Goal: Information Seeking & Learning: Learn about a topic

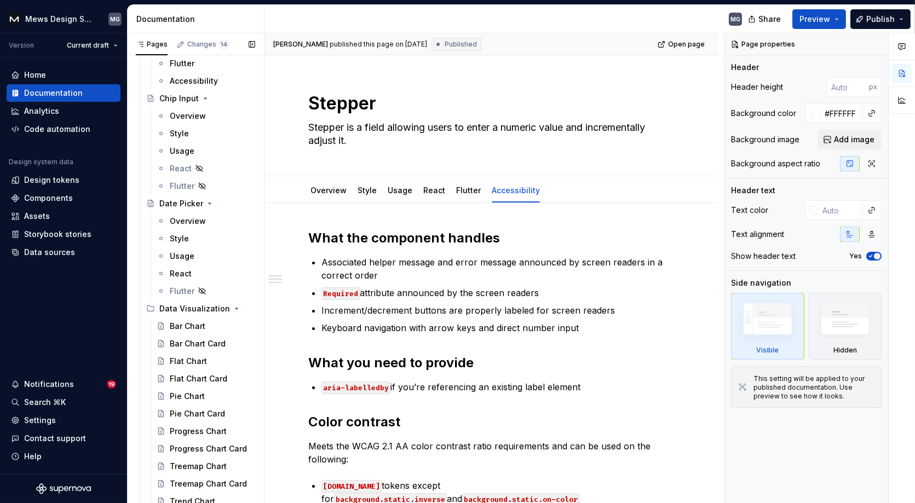
scroll to position [2546, 0]
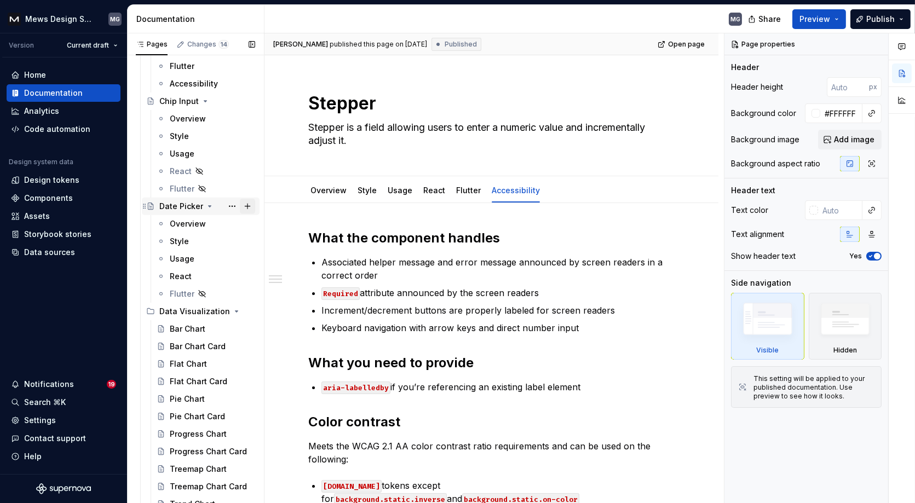
click at [246, 205] on button "Page tree" at bounding box center [247, 206] width 15 height 15
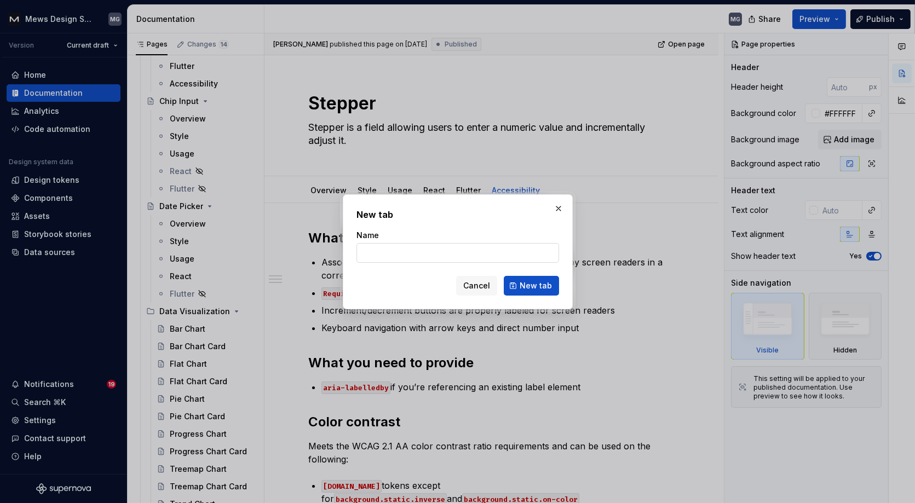
type textarea "*"
type input "Accessibility"
click at [536, 289] on span "New tab" at bounding box center [536, 285] width 32 height 11
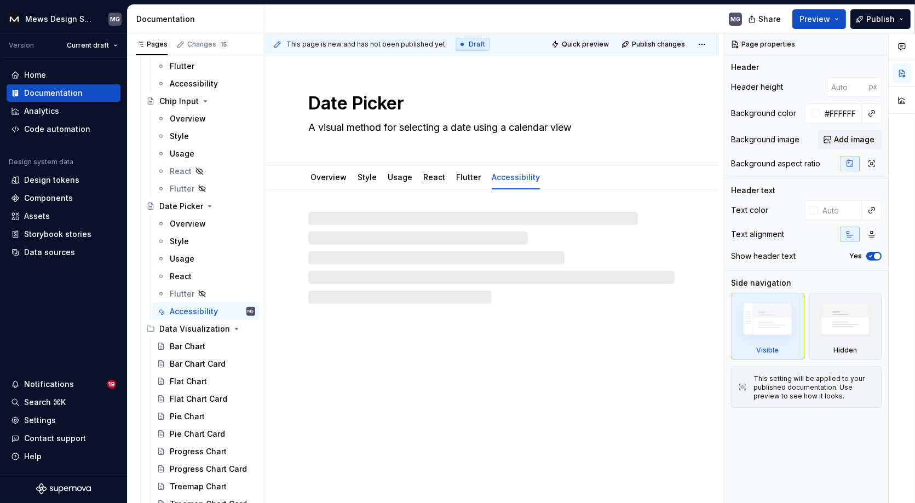
type textarea "*"
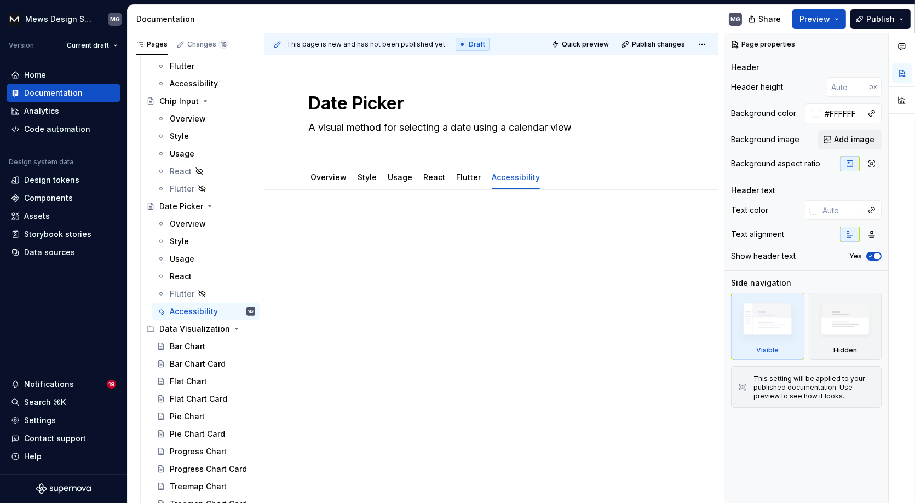
click at [389, 255] on div at bounding box center [491, 237] width 366 height 42
click at [357, 226] on p at bounding box center [491, 222] width 366 height 13
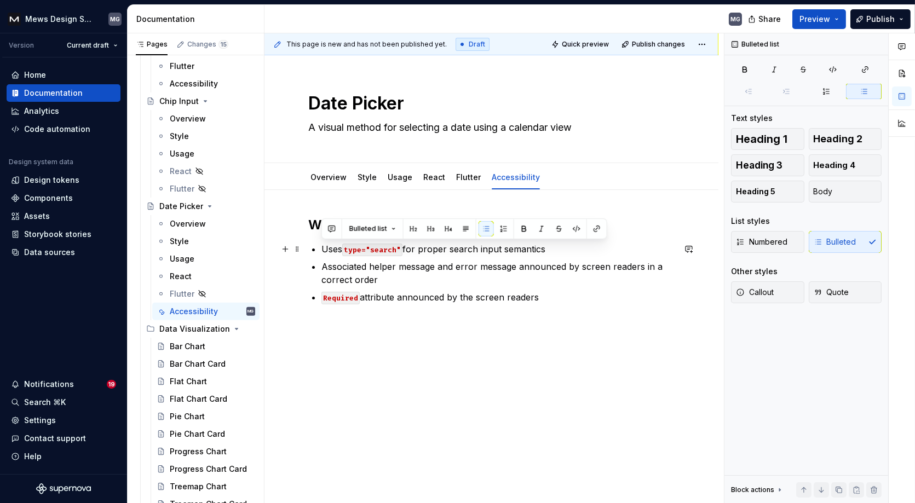
drag, startPoint x: 561, startPoint y: 246, endPoint x: 320, endPoint y: 250, distance: 241.1
click at [320, 250] on div "What the component handles Uses type="search" for proper search input semantics…" at bounding box center [491, 273] width 366 height 114
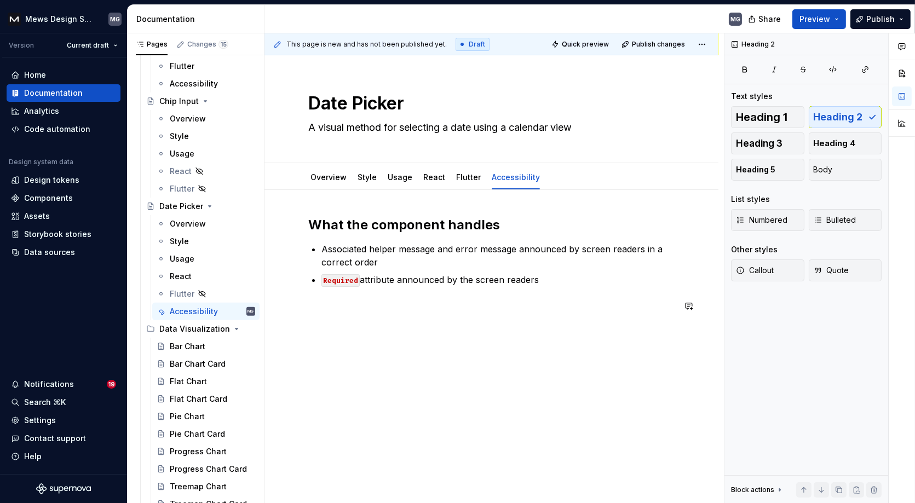
click at [570, 285] on p "Required attribute announced by the screen readers" at bounding box center [498, 279] width 353 height 13
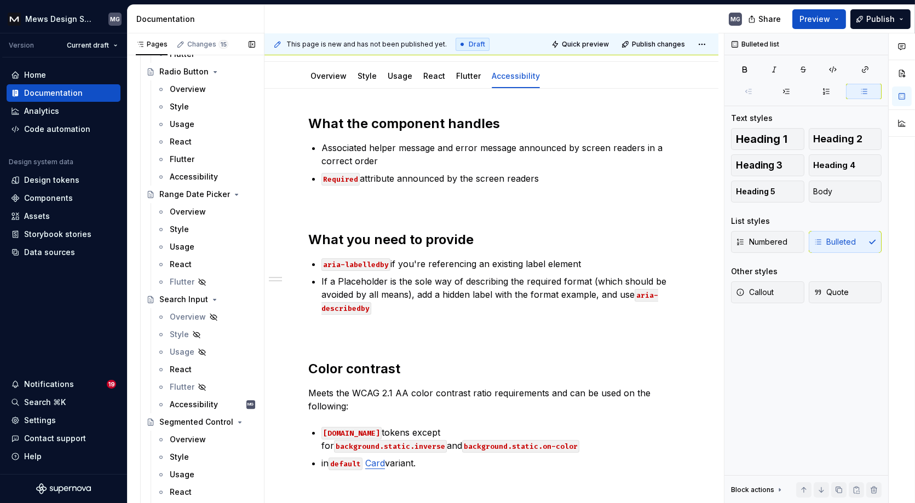
scroll to position [5070, 0]
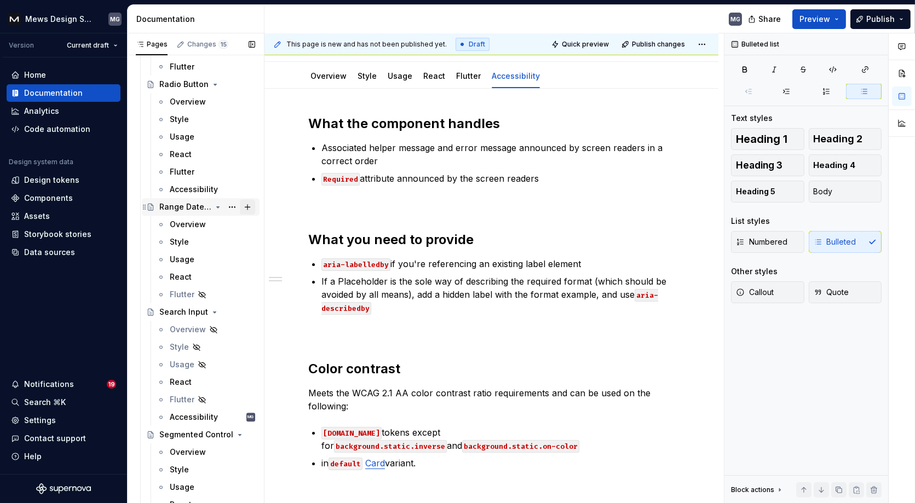
click at [245, 208] on button "Page tree" at bounding box center [247, 206] width 15 height 15
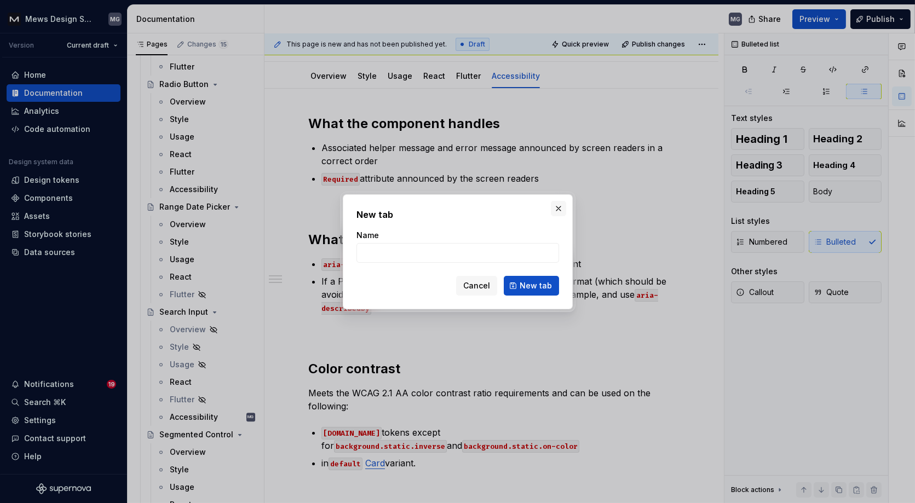
click at [562, 208] on button "button" at bounding box center [558, 208] width 15 height 15
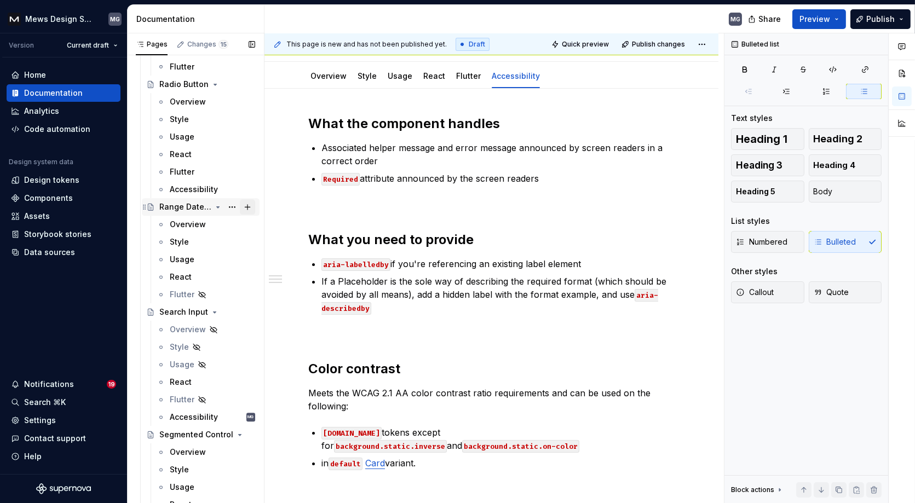
click at [249, 207] on button "Page tree" at bounding box center [247, 206] width 15 height 15
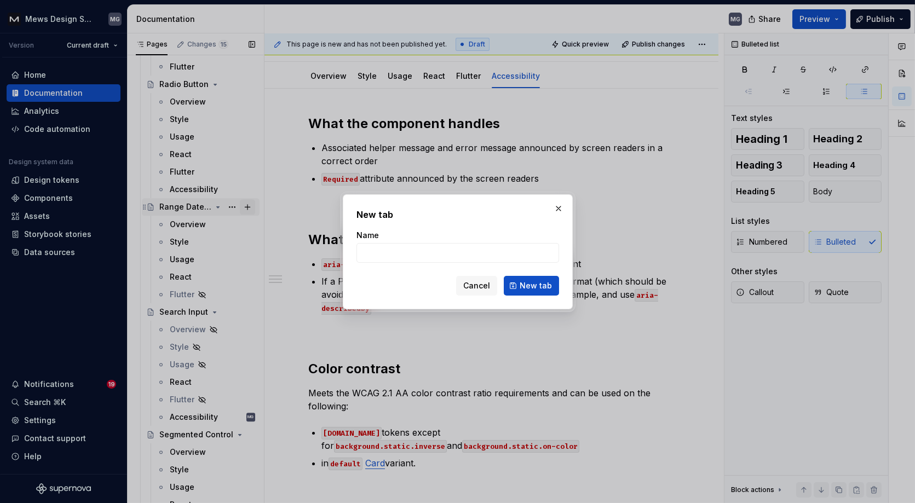
type textarea "*"
type input "Accessibility"
click at [539, 288] on span "New tab" at bounding box center [536, 285] width 32 height 11
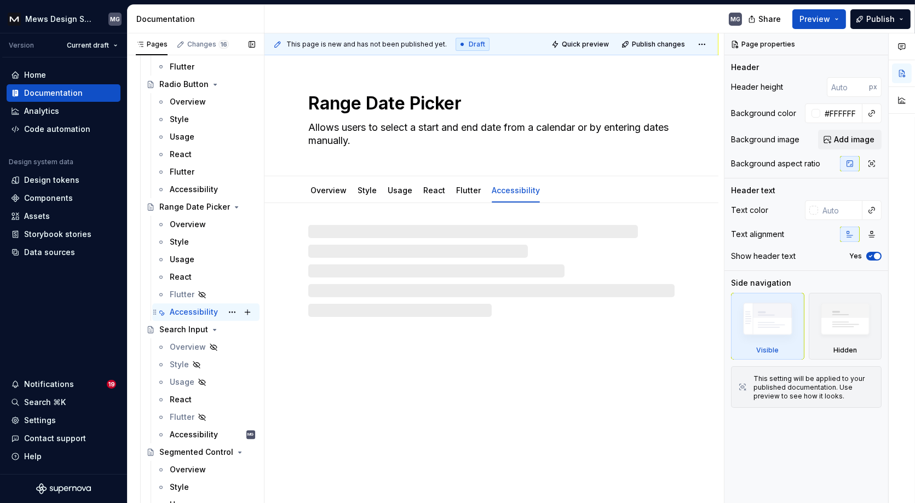
click at [194, 313] on div "Accessibility" at bounding box center [194, 312] width 48 height 11
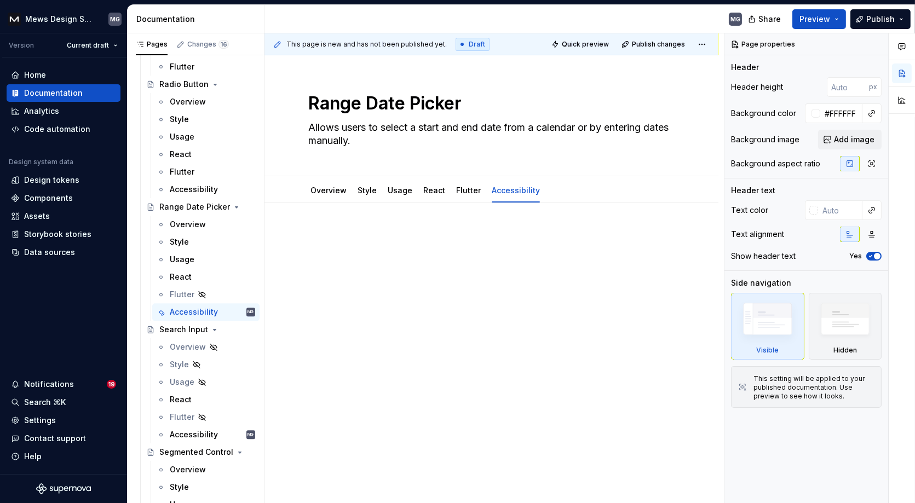
click at [359, 271] on div at bounding box center [491, 257] width 366 height 55
type textarea "*"
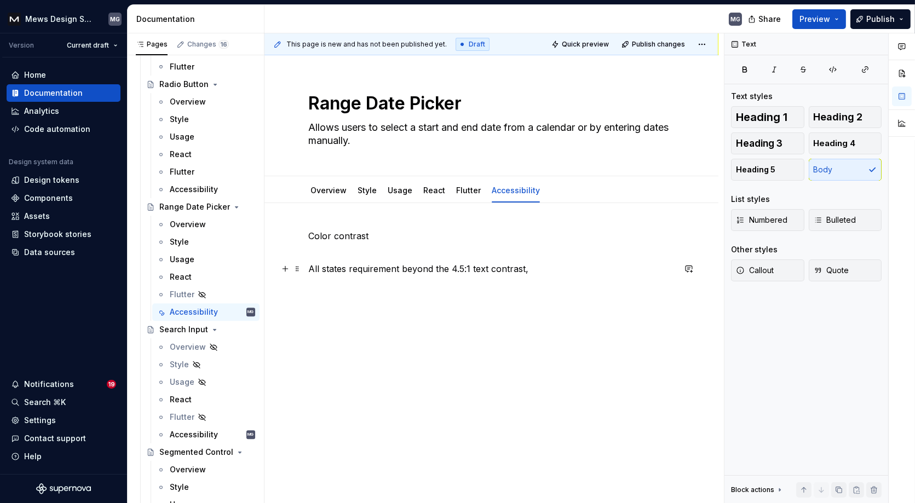
click at [348, 266] on p "All states requirement beyond the 4.5:1 text contrast," at bounding box center [491, 268] width 366 height 13
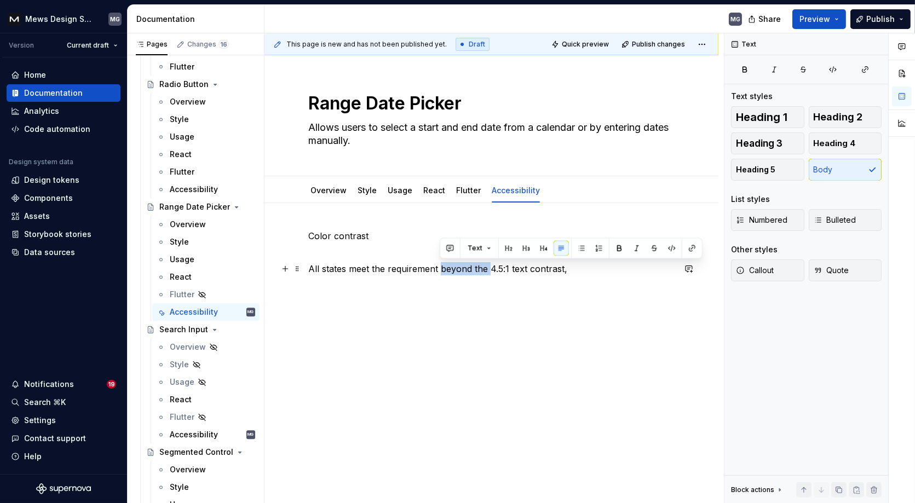
drag, startPoint x: 439, startPoint y: 268, endPoint x: 488, endPoint y: 269, distance: 48.8
click at [488, 269] on p "All states meet the requirement beyond the 4.5:1 text contrast," at bounding box center [491, 268] width 366 height 13
drag, startPoint x: 518, startPoint y: 267, endPoint x: 439, endPoint y: 267, distance: 78.9
click at [439, 267] on p "All states meet the requirement 4.5:1 text contrast," at bounding box center [491, 268] width 366 height 13
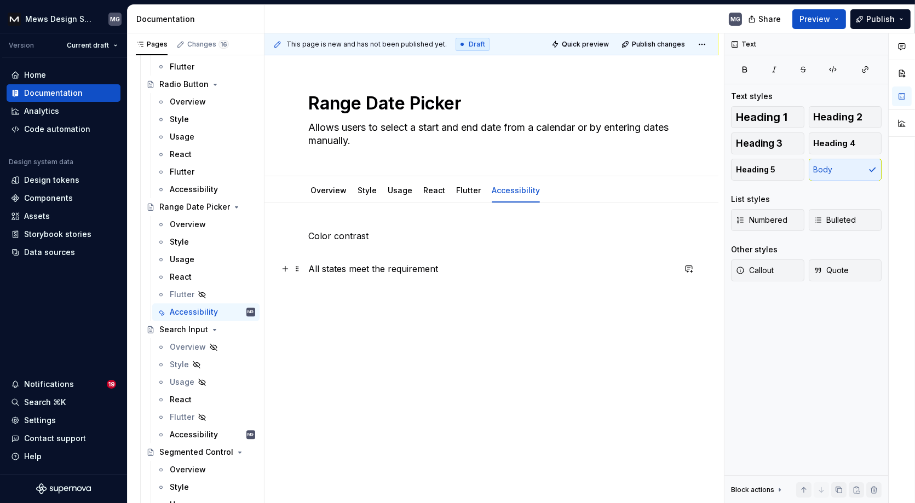
click at [386, 269] on p "All states meet the requirement" at bounding box center [491, 268] width 366 height 13
click at [523, 270] on p "All states meet the 4.5:1 text contrast requirement" at bounding box center [491, 268] width 366 height 13
click at [330, 257] on div "Color contrast All states meet the 4.5:1 text contrast requirement." at bounding box center [491, 253] width 366 height 46
click at [322, 268] on p "All states meet the 4.5:1 text contrast requirement." at bounding box center [491, 268] width 366 height 13
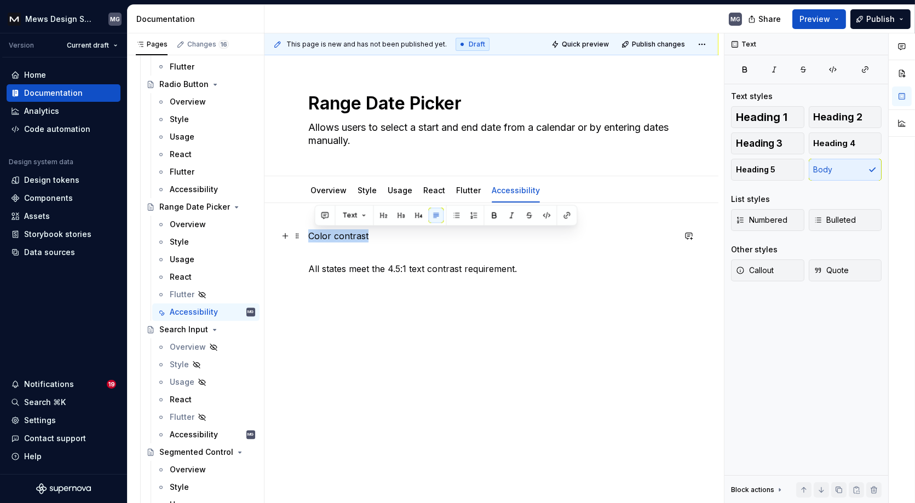
drag, startPoint x: 382, startPoint y: 236, endPoint x: 306, endPoint y: 234, distance: 76.7
click at [306, 234] on div "Color contrast All states meet the 4.5:1 text contrast requirement." at bounding box center [492, 321] width 454 height 237
click at [376, 215] on button "button" at bounding box center [377, 215] width 15 height 15
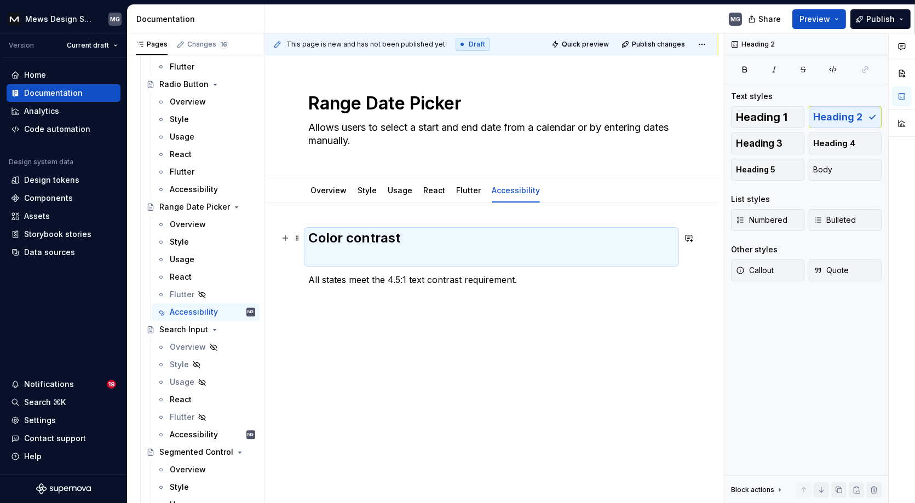
click at [417, 259] on h2 "Color contrast" at bounding box center [491, 247] width 366 height 35
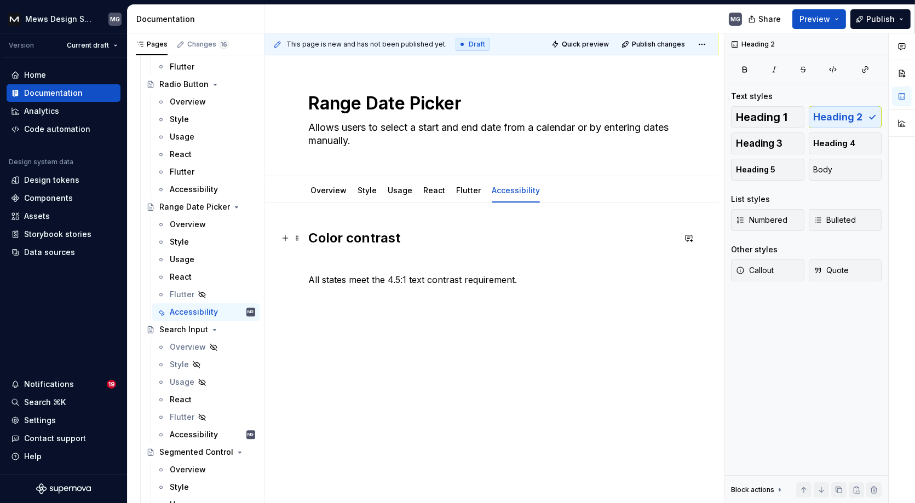
click at [357, 260] on h2 "Color contrast" at bounding box center [491, 247] width 366 height 35
click at [525, 267] on p "All states meet the 4.5:1 text contrast requirement." at bounding box center [491, 262] width 366 height 13
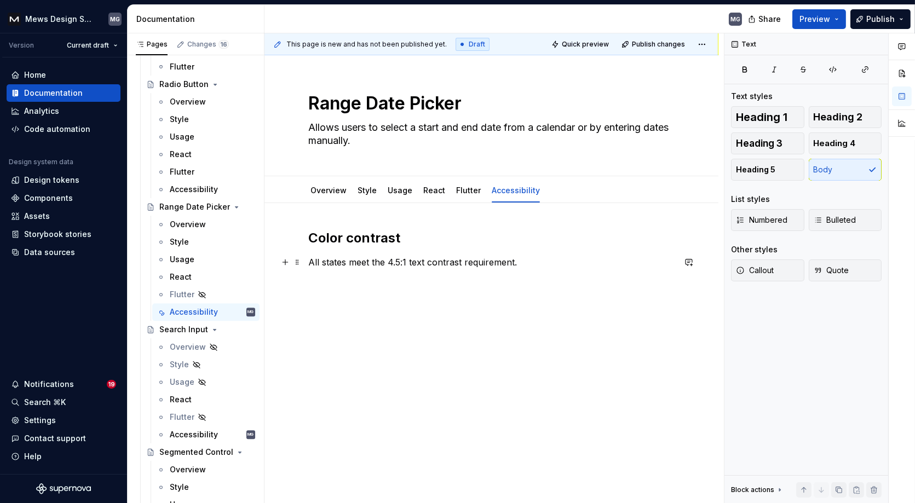
click at [502, 335] on div "This page is new and has not been published yet. Draft Quick preview Publish ch…" at bounding box center [495, 268] width 460 height 471
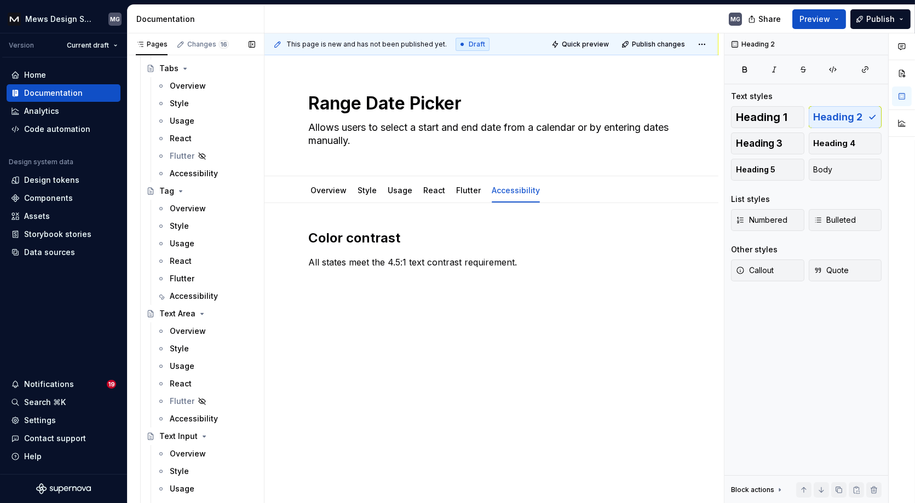
scroll to position [6823, 0]
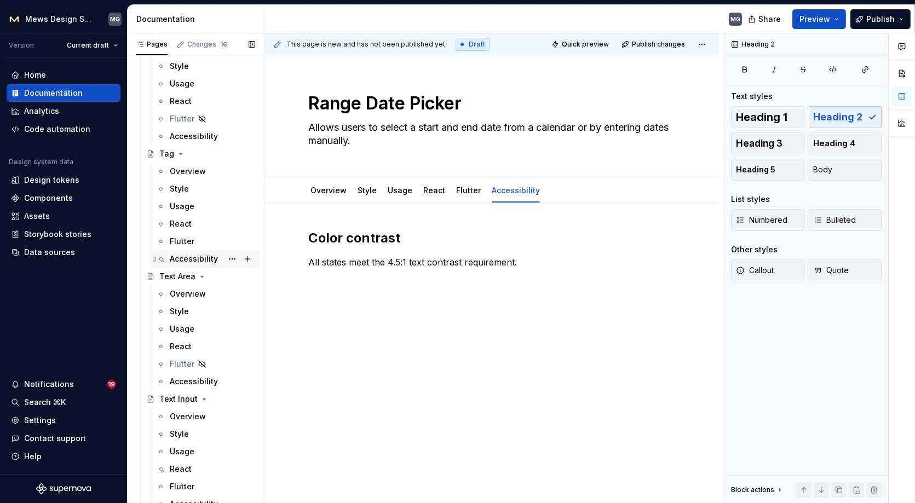
drag, startPoint x: 192, startPoint y: 257, endPoint x: 536, endPoint y: 224, distance: 345.6
click at [192, 257] on div "Accessibility" at bounding box center [194, 259] width 48 height 11
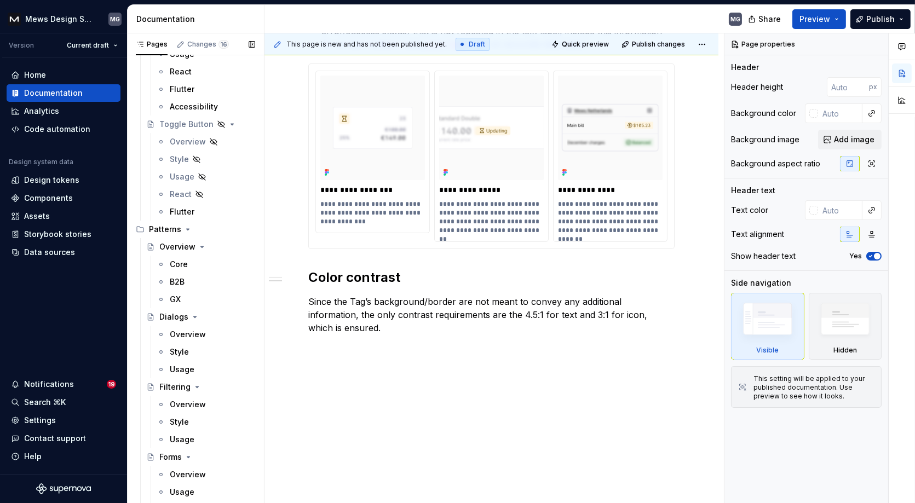
scroll to position [7717, 0]
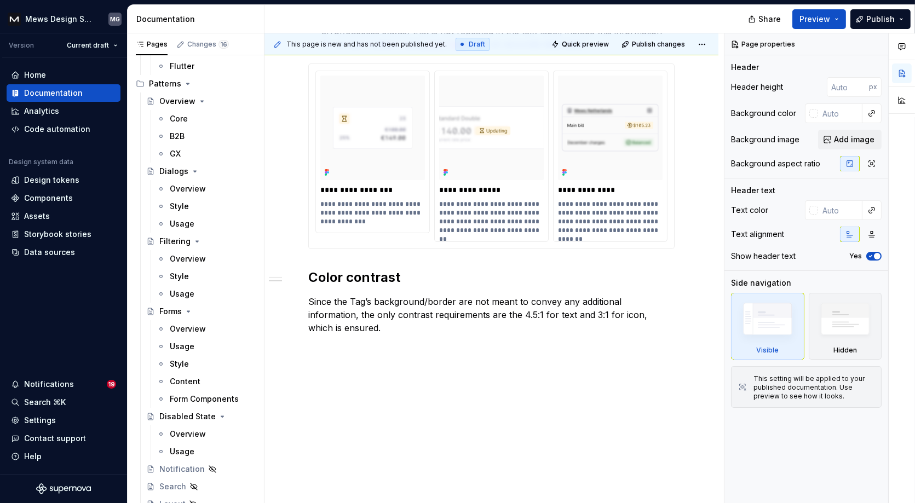
type textarea "*"
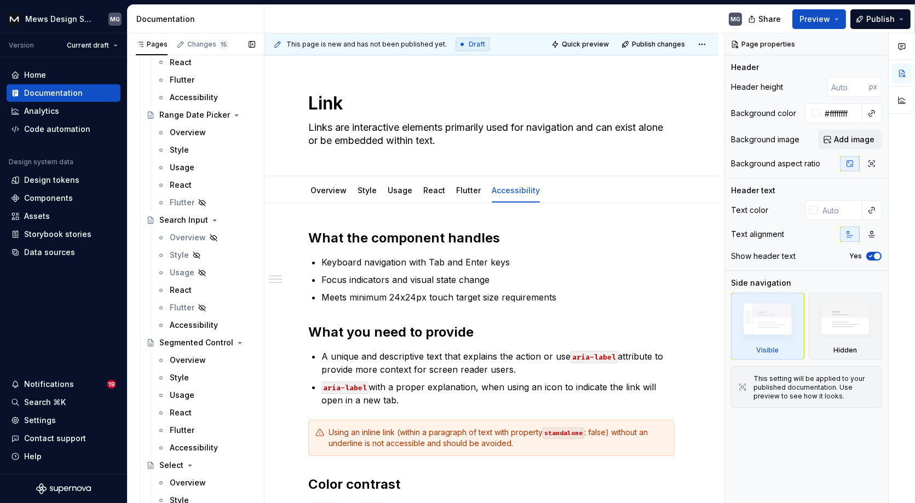
scroll to position [5167, 0]
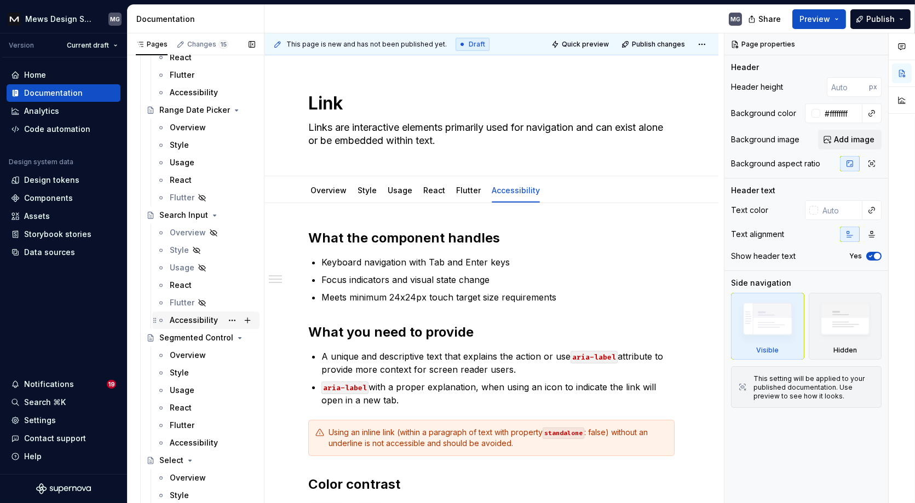
click at [184, 321] on div "Accessibility" at bounding box center [194, 320] width 48 height 11
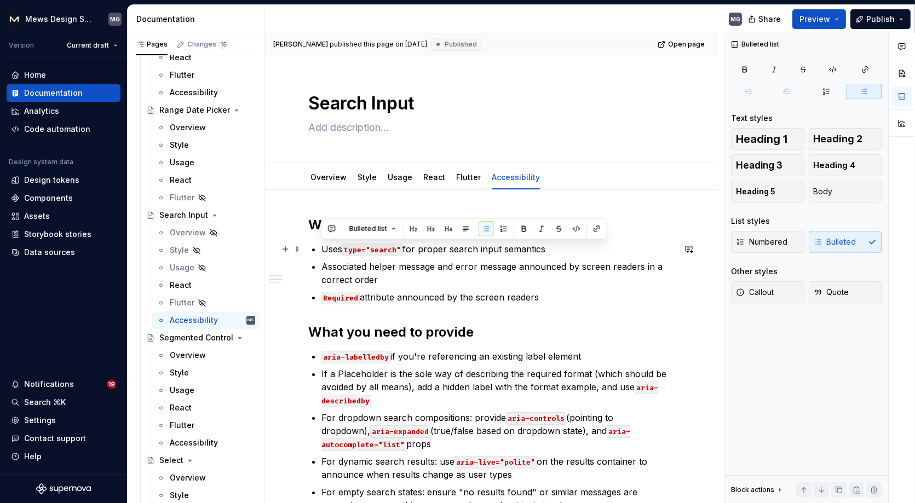
drag, startPoint x: 373, startPoint y: 289, endPoint x: 305, endPoint y: 226, distance: 93.0
click at [305, 226] on div "What the component handles Uses type="search" for proper search input semantics…" at bounding box center [492, 498] width 454 height 616
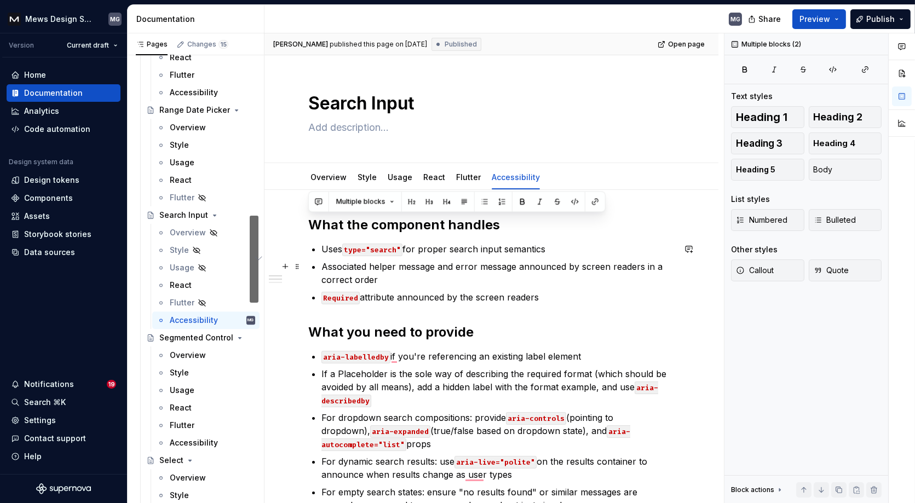
click at [408, 280] on p "Associated helper message and error message announced by screen readers in a co…" at bounding box center [498, 273] width 353 height 26
drag, startPoint x: 554, startPoint y: 297, endPoint x: 311, endPoint y: 227, distance: 253.1
click at [311, 227] on div "What the component handles Uses type="search" for proper search input semantics…" at bounding box center [491, 428] width 366 height 425
copy div "What the component handles Uses type="search" for proper search input semantics…"
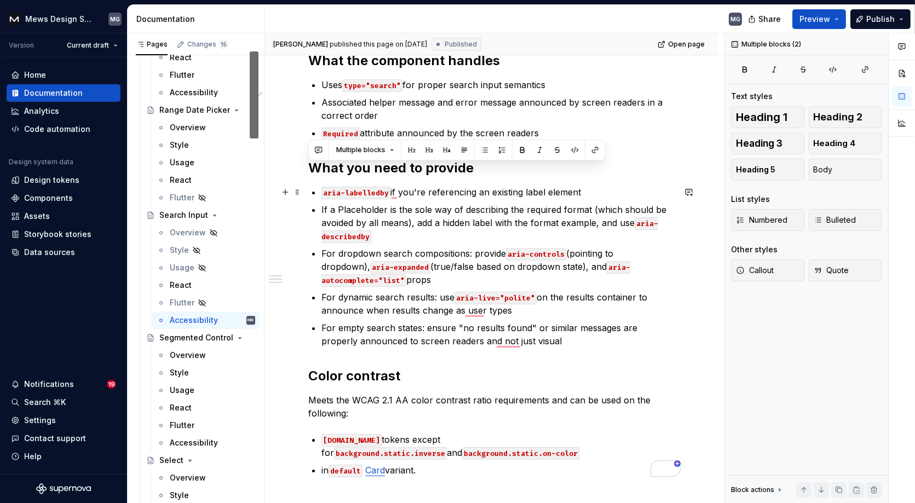
scroll to position [168, 0]
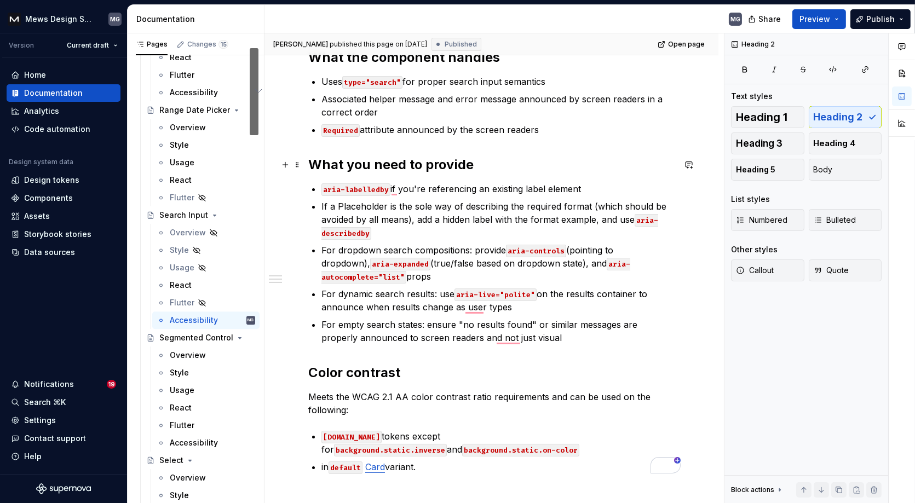
click at [310, 166] on h2 "What you need to provide" at bounding box center [491, 165] width 366 height 18
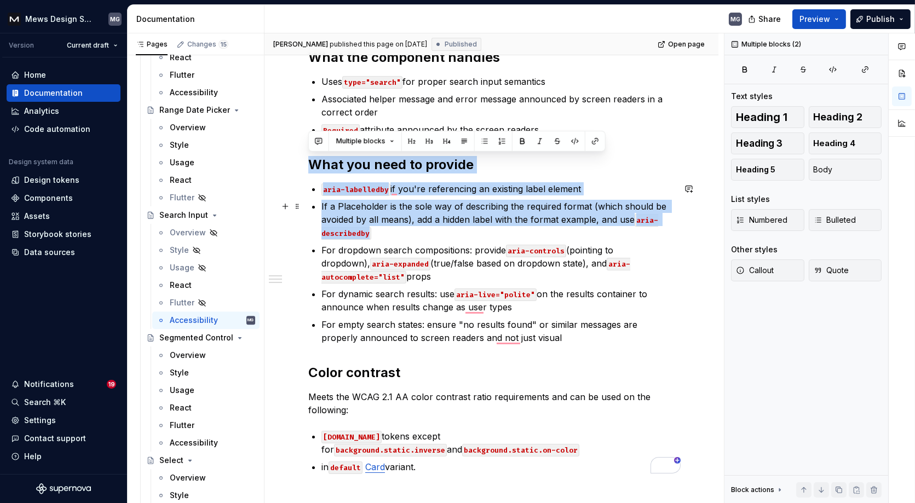
drag, startPoint x: 308, startPoint y: 165, endPoint x: 438, endPoint y: 227, distance: 143.6
click at [438, 227] on div "What the component handles Uses type="search" for proper search input semantics…" at bounding box center [491, 261] width 366 height 425
copy div "What you need to provide aria-labelledby if you're referencing an existing labe…"
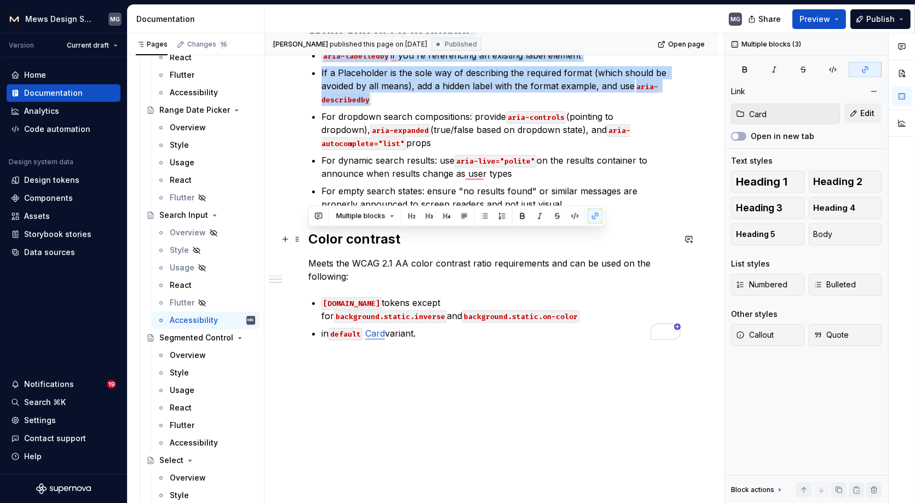
drag, startPoint x: 443, startPoint y: 334, endPoint x: 310, endPoint y: 240, distance: 162.3
click at [310, 240] on div "What the component handles Uses type="search" for proper search input semantics…" at bounding box center [491, 127] width 366 height 425
copy div "Color contrast Meets the WCAG 2.1 AA color contrast ratio requirements and can …"
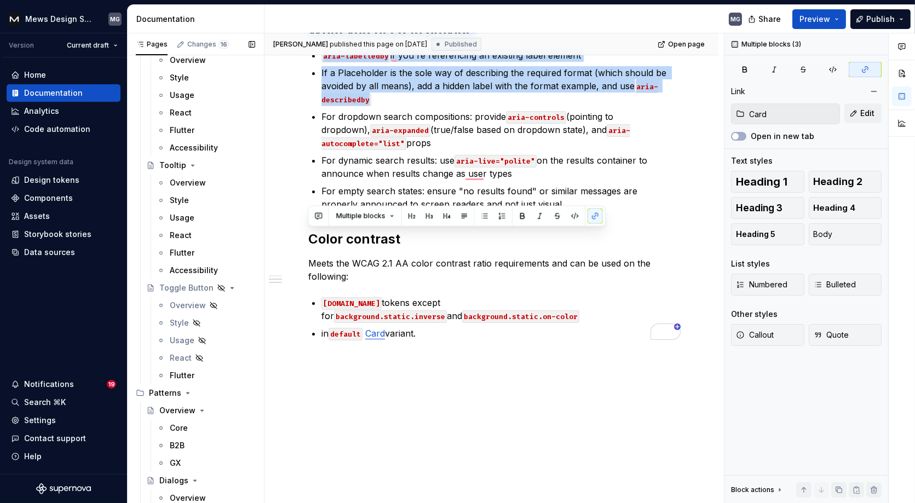
scroll to position [7390, 0]
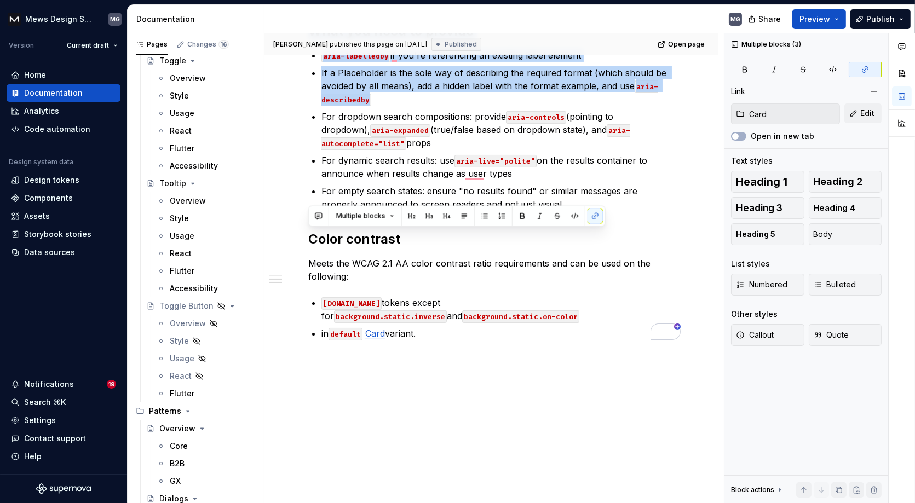
click at [192, 284] on div "Accessibility" at bounding box center [194, 288] width 48 height 11
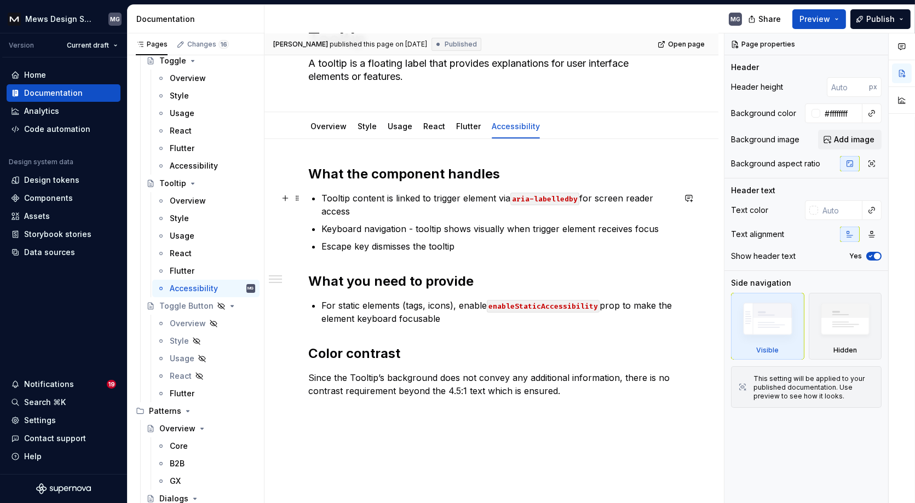
scroll to position [66, 0]
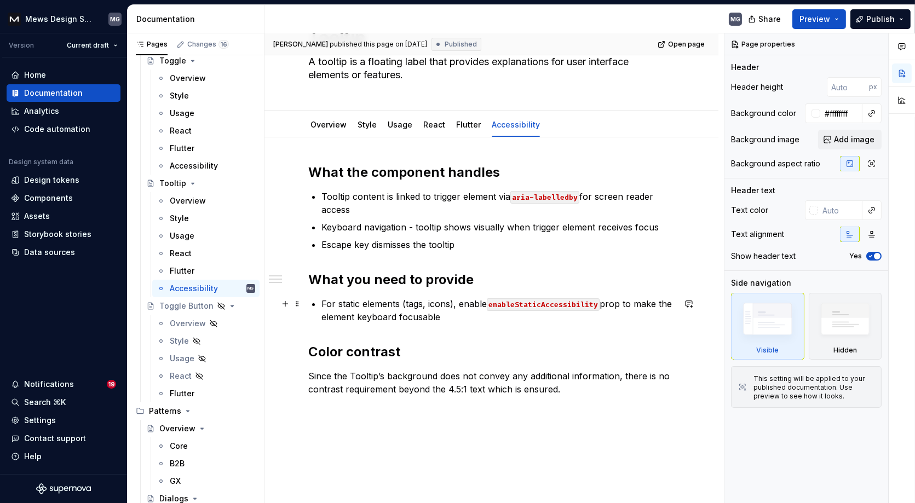
click at [310, 279] on div "What the component handles Tooltip content is linked to trigger element via ari…" at bounding box center [491, 280] width 366 height 232
click at [446, 320] on p "For static elements (tags, icons), enable enableStaticAccessibility prop to mak…" at bounding box center [498, 310] width 353 height 26
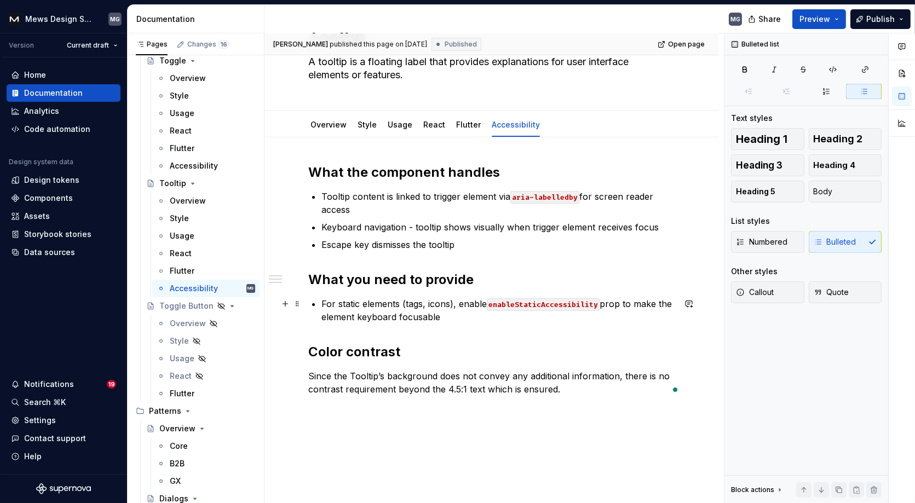
drag, startPoint x: 446, startPoint y: 320, endPoint x: 501, endPoint y: 237, distance: 98.9
click at [323, 303] on p "For static elements (tags, icons), enable enableStaticAccessibility prop to mak…" at bounding box center [498, 310] width 353 height 26
click at [460, 320] on p "For static elements (tags, icons), enable enableStaticAccessibility prop to mak…" at bounding box center [498, 310] width 353 height 26
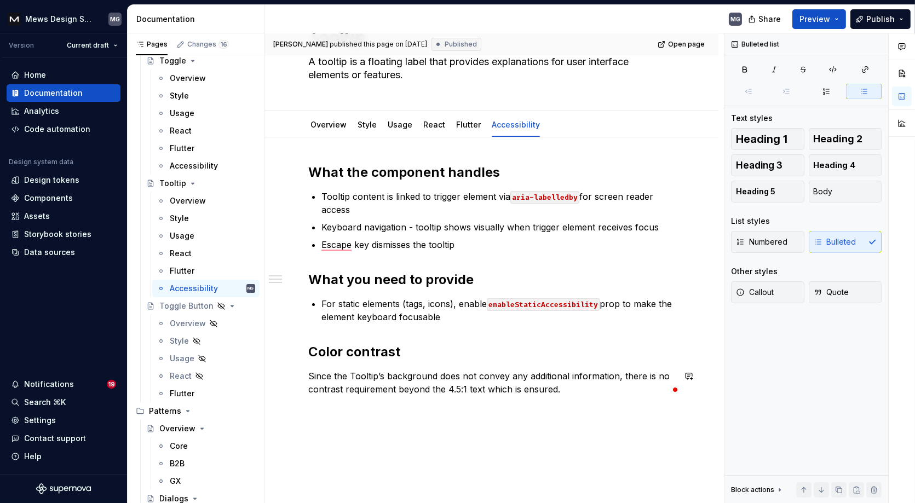
type textarea "*"
